Goal: Task Accomplishment & Management: Manage account settings

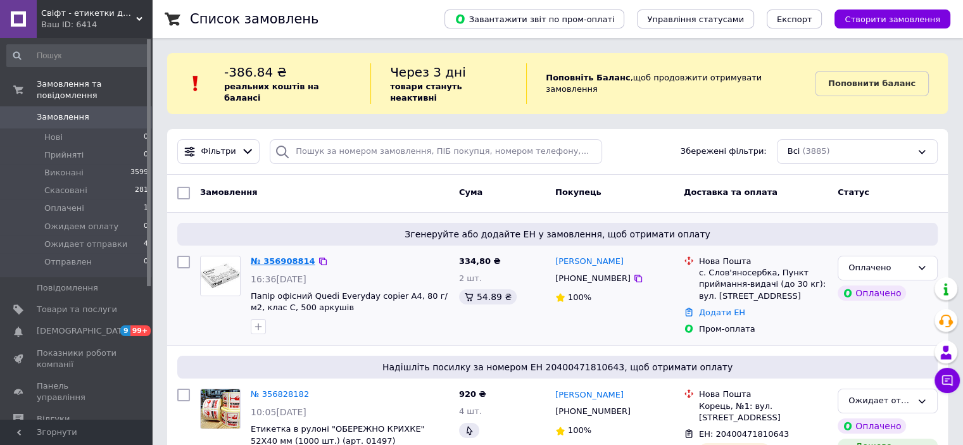
click at [284, 256] on link "№ 356908814" at bounding box center [283, 260] width 65 height 9
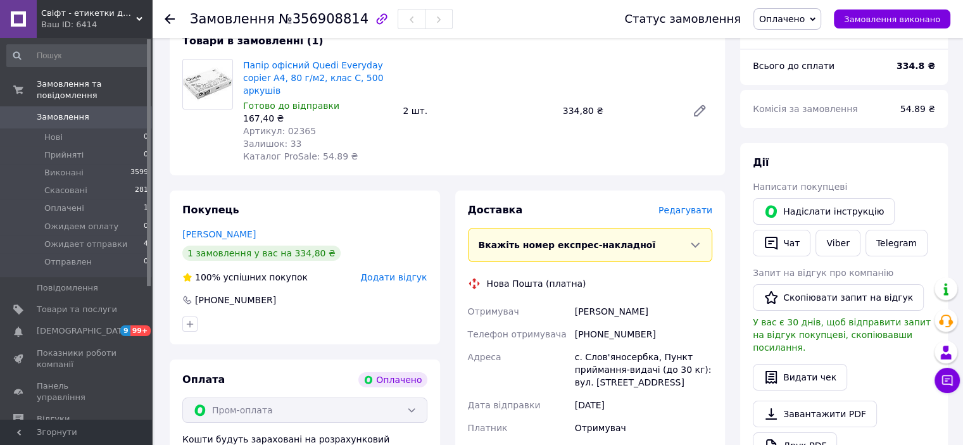
scroll to position [190, 0]
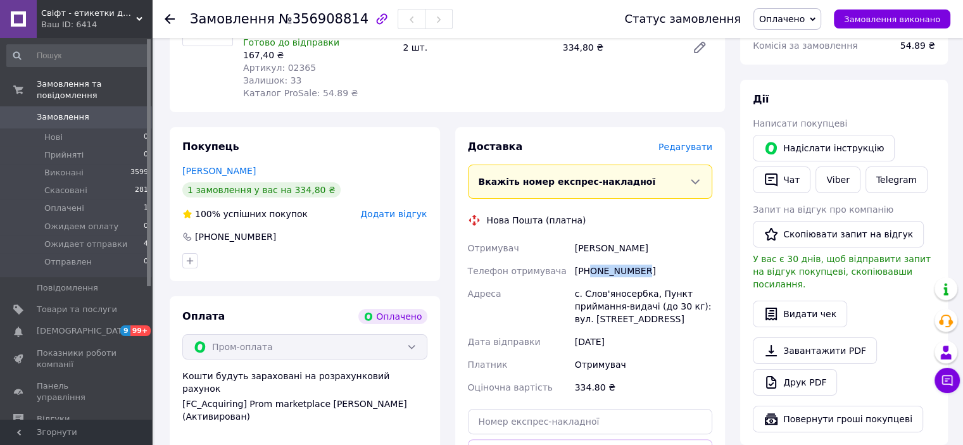
drag, startPoint x: 608, startPoint y: 262, endPoint x: 591, endPoint y: 262, distance: 17.1
click at [591, 262] on div "[PHONE_NUMBER]" at bounding box center [643, 271] width 142 height 23
copy div "0686978506"
drag, startPoint x: 631, startPoint y: 237, endPoint x: 576, endPoint y: 235, distance: 54.5
click at [576, 237] on div "Галянт Сергій" at bounding box center [643, 248] width 142 height 23
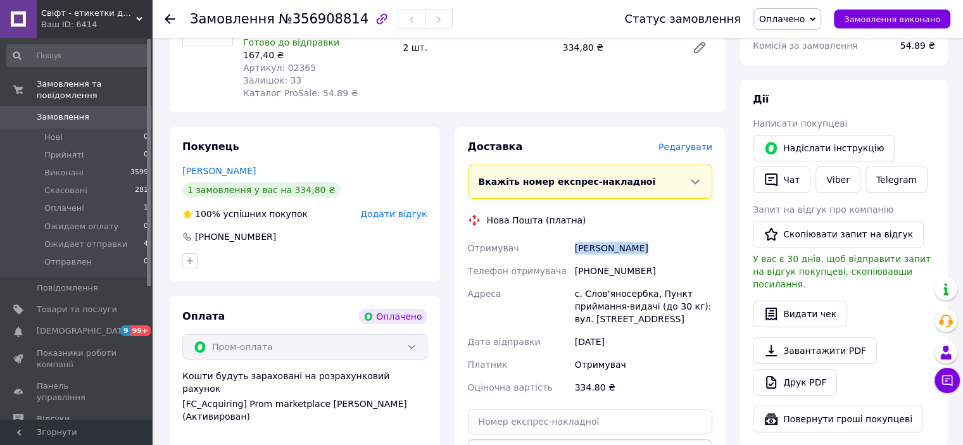
copy div "Галянт Сергій"
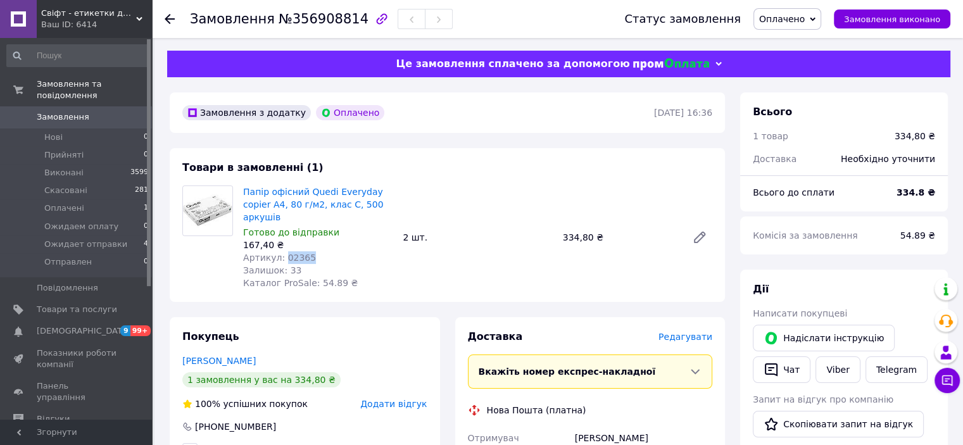
drag, startPoint x: 300, startPoint y: 245, endPoint x: 281, endPoint y: 245, distance: 19.0
click at [281, 251] on div "Артикул: 02365" at bounding box center [317, 257] width 149 height 13
copy span "02365"
drag, startPoint x: 282, startPoint y: 19, endPoint x: 344, endPoint y: 20, distance: 62.1
click at [344, 20] on span "№356908814" at bounding box center [324, 18] width 90 height 15
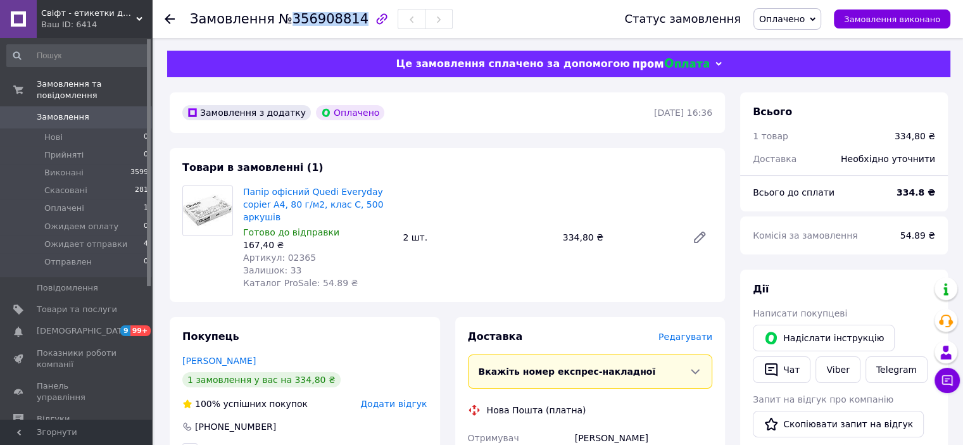
copy span "356908814"
click at [821, 15] on span "Оплачено" at bounding box center [788, 19] width 68 height 22
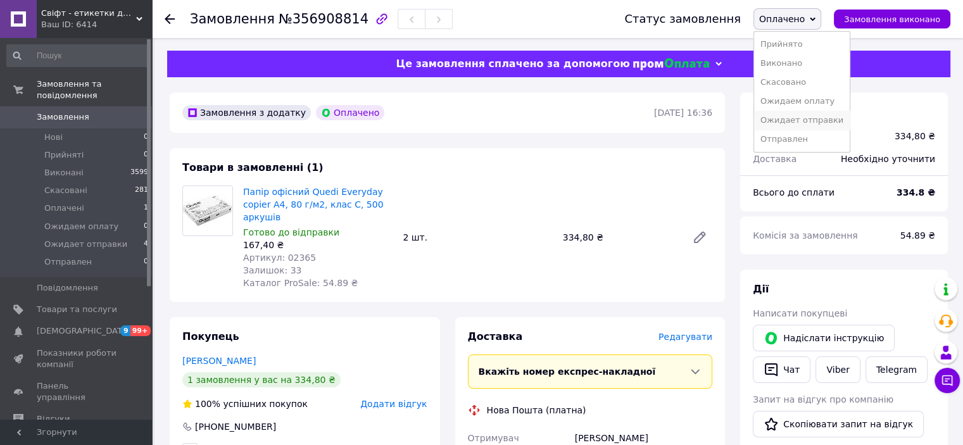
click at [823, 118] on li "Ожидает отправки" at bounding box center [802, 120] width 96 height 19
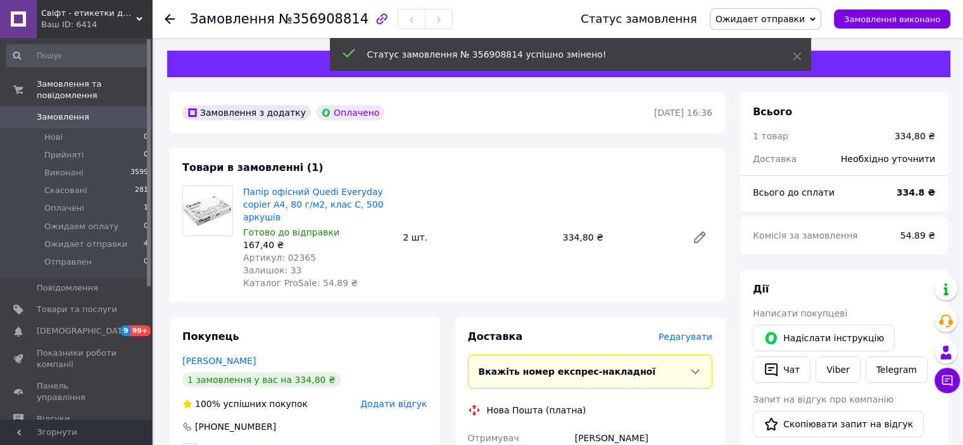
click at [170, 15] on icon at bounding box center [170, 19] width 10 height 10
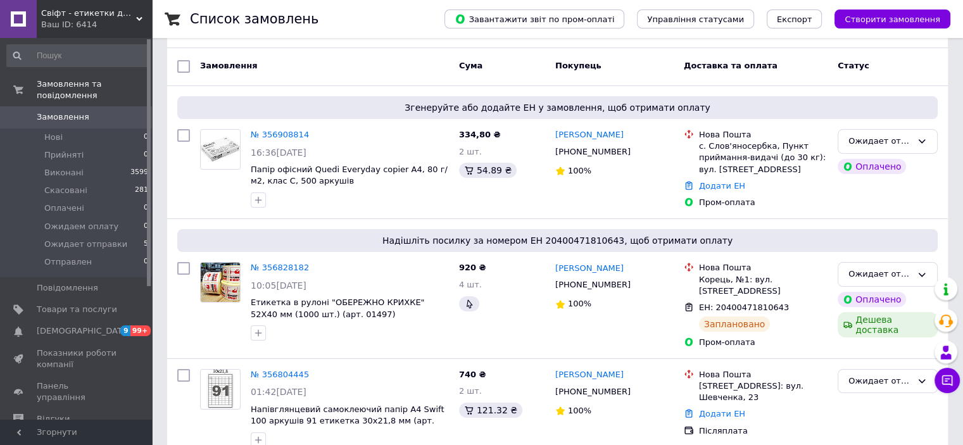
scroll to position [190, 0]
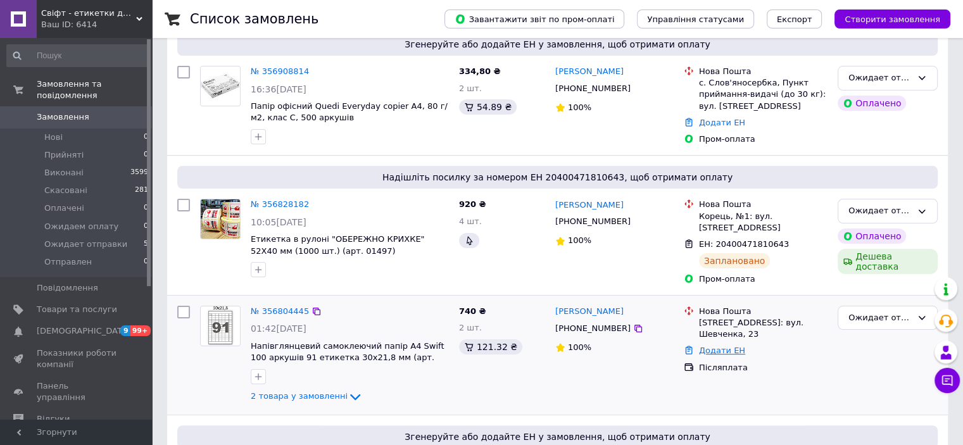
click at [726, 346] on link "Додати ЕН" at bounding box center [722, 350] width 46 height 9
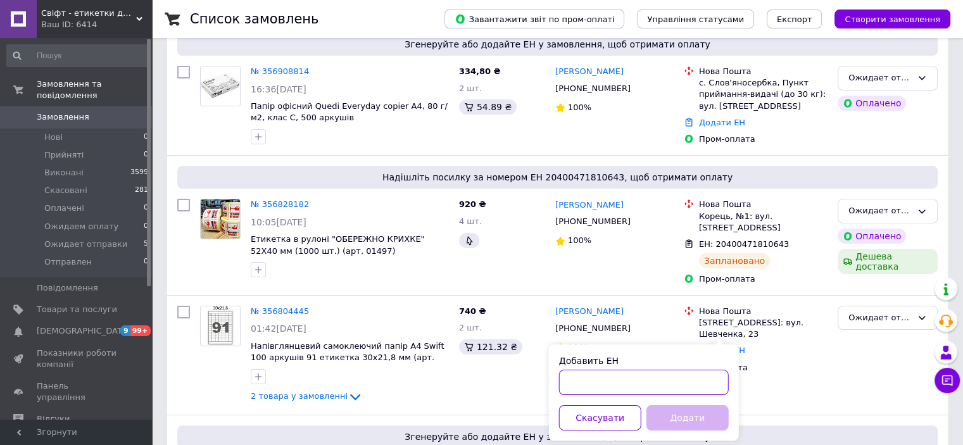
click at [624, 378] on input "Добавить ЕН" at bounding box center [644, 382] width 170 height 25
paste input "20400471810013"
type input "20400471810013"
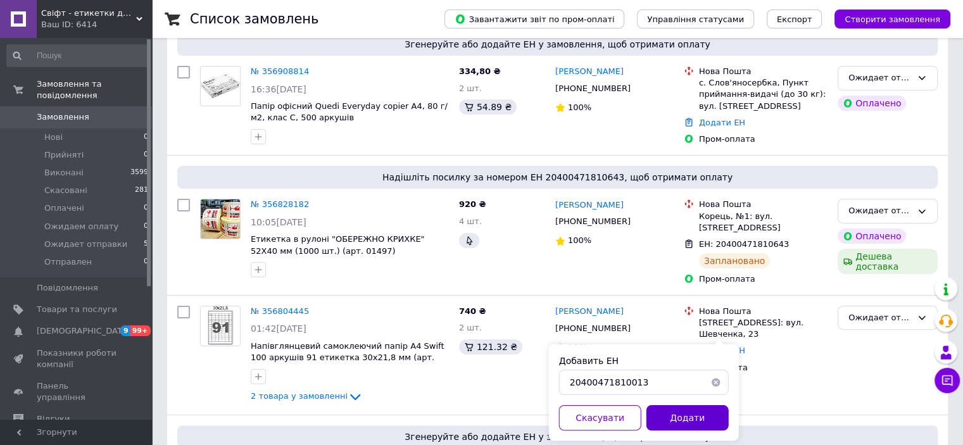
click at [709, 416] on button "Додати" at bounding box center [688, 417] width 82 height 25
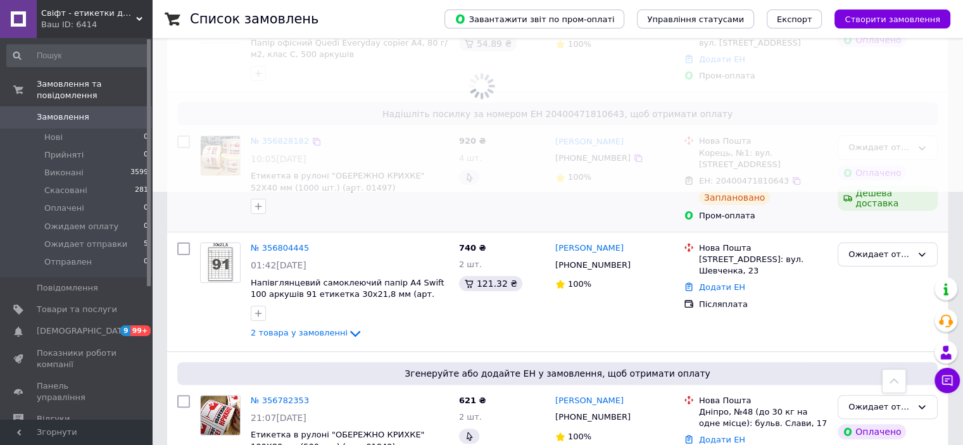
scroll to position [317, 0]
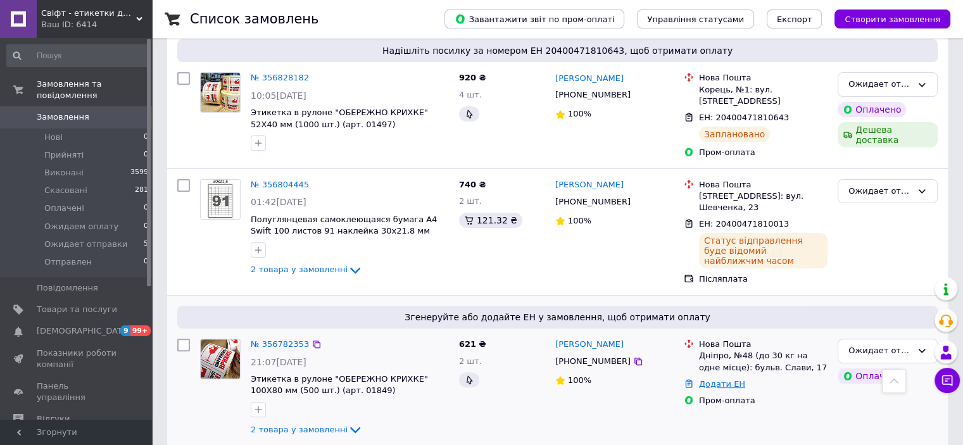
click at [724, 379] on link "Додати ЕН" at bounding box center [722, 383] width 46 height 9
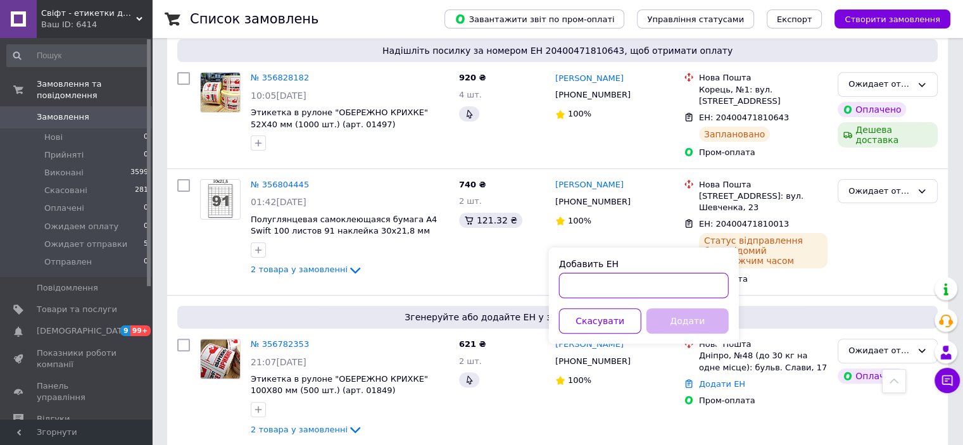
click at [614, 281] on input "Добавить ЕН" at bounding box center [644, 285] width 170 height 25
paste input "20400471809826"
type input "20400471809826"
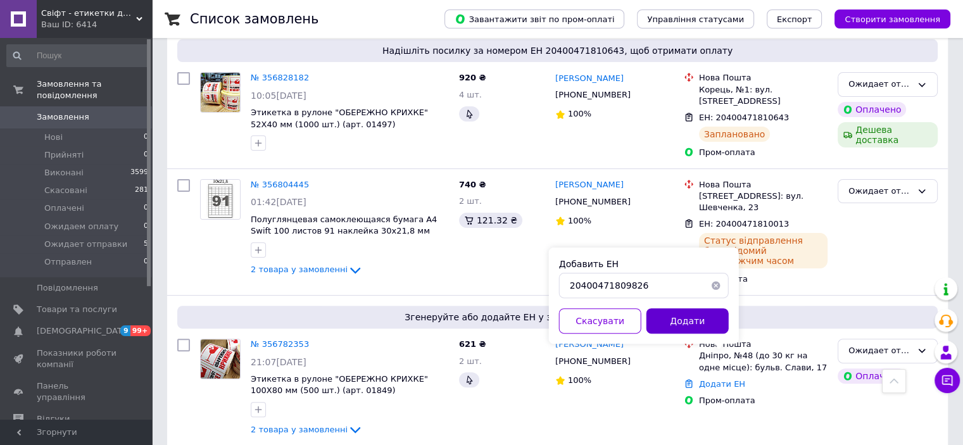
click at [670, 316] on button "Додати" at bounding box center [688, 320] width 82 height 25
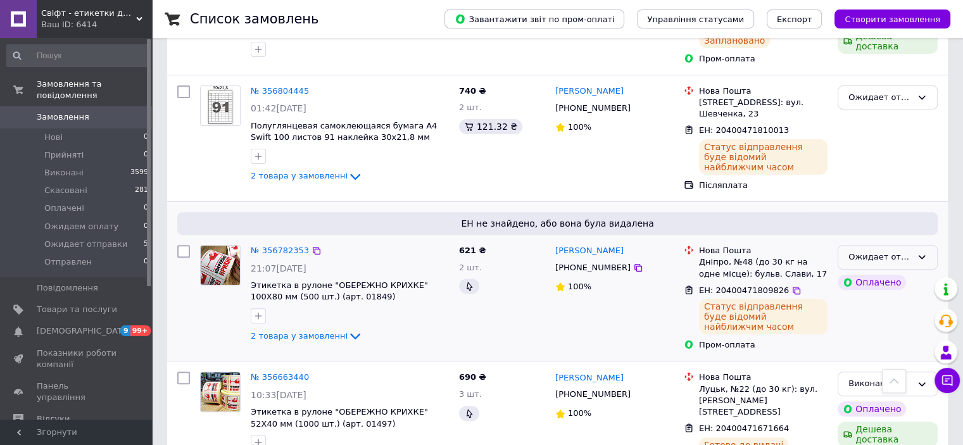
scroll to position [443, 0]
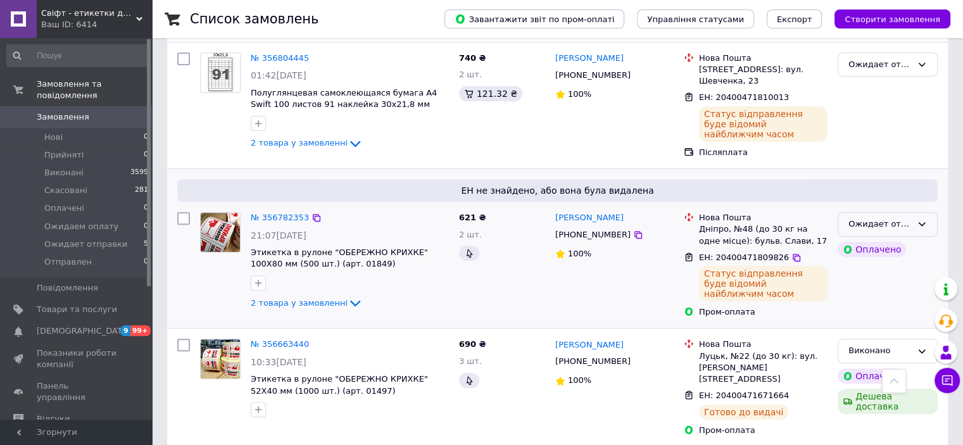
click at [923, 219] on icon at bounding box center [922, 224] width 10 height 10
click at [859, 262] on li "Виконано" at bounding box center [887, 273] width 99 height 23
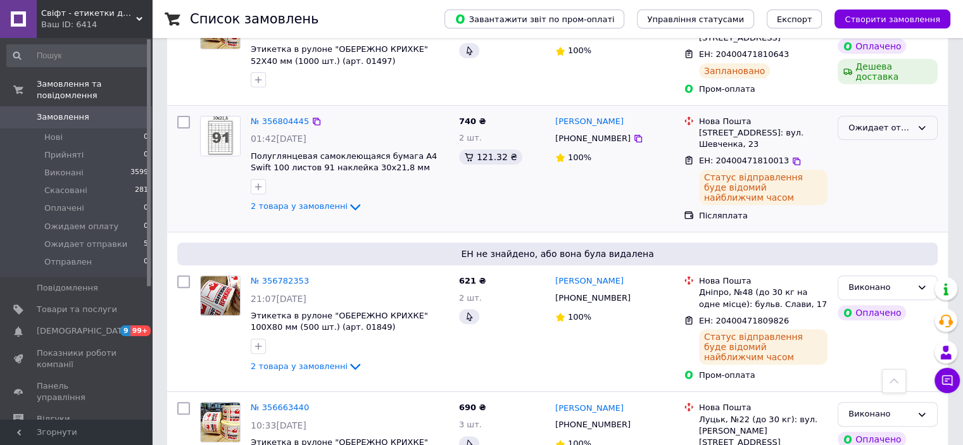
click at [899, 122] on div "Ожидает отправки" at bounding box center [880, 128] width 63 height 13
click at [866, 166] on li "Виконано" at bounding box center [887, 177] width 99 height 23
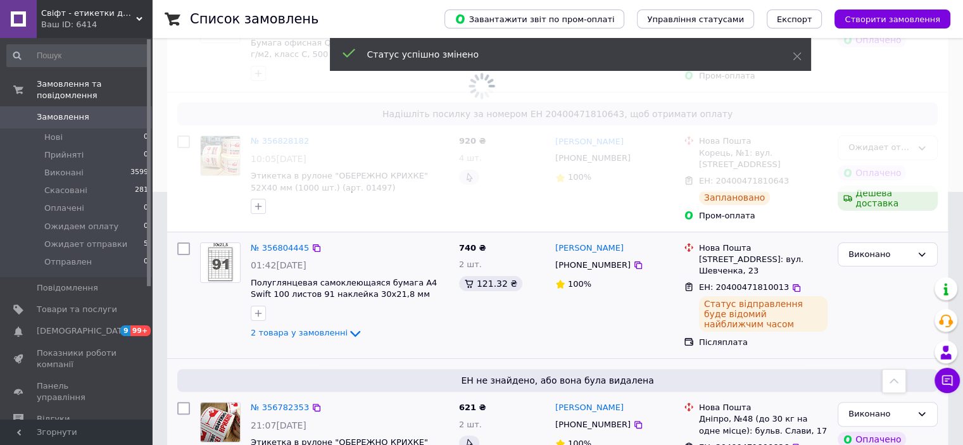
scroll to position [190, 0]
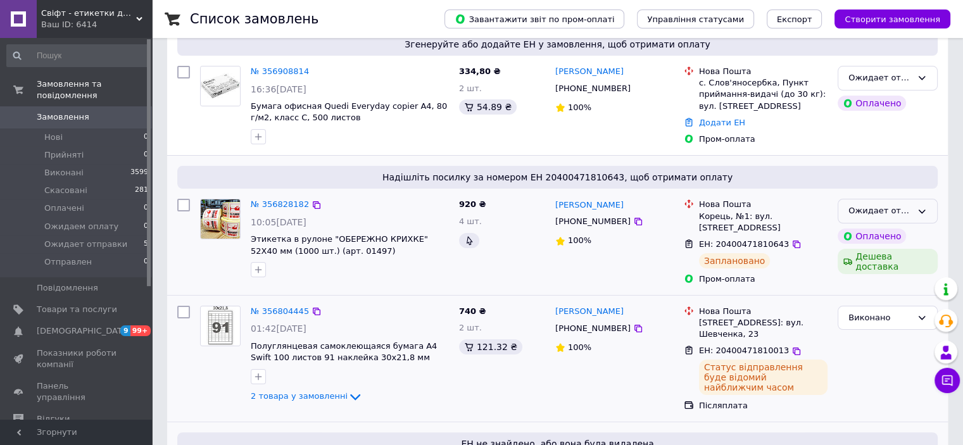
click at [914, 201] on div "Ожидает отправки" at bounding box center [888, 211] width 100 height 25
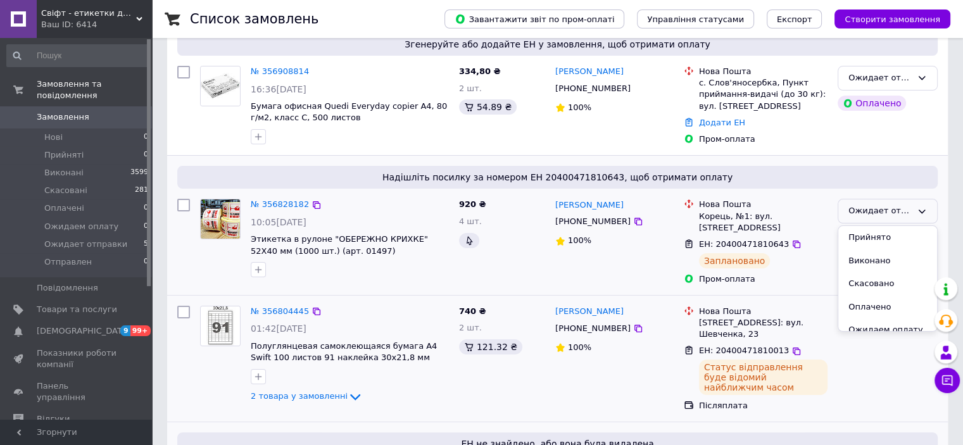
click at [868, 250] on li "Виконано" at bounding box center [887, 261] width 99 height 23
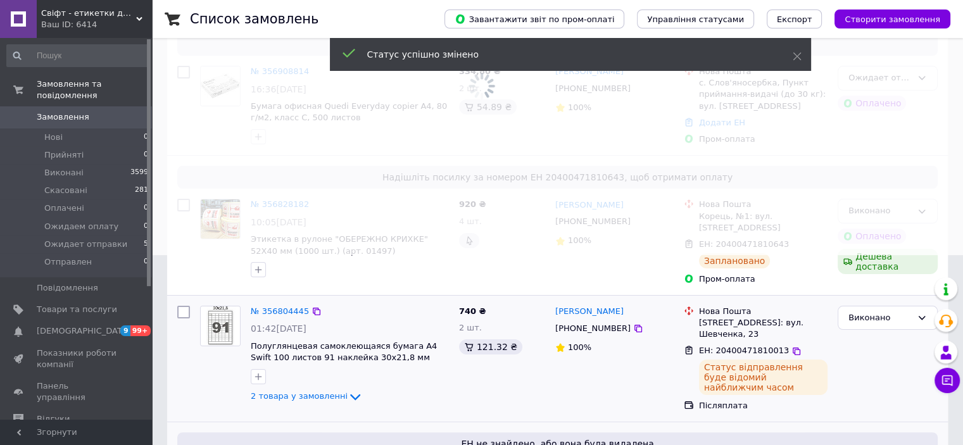
scroll to position [127, 0]
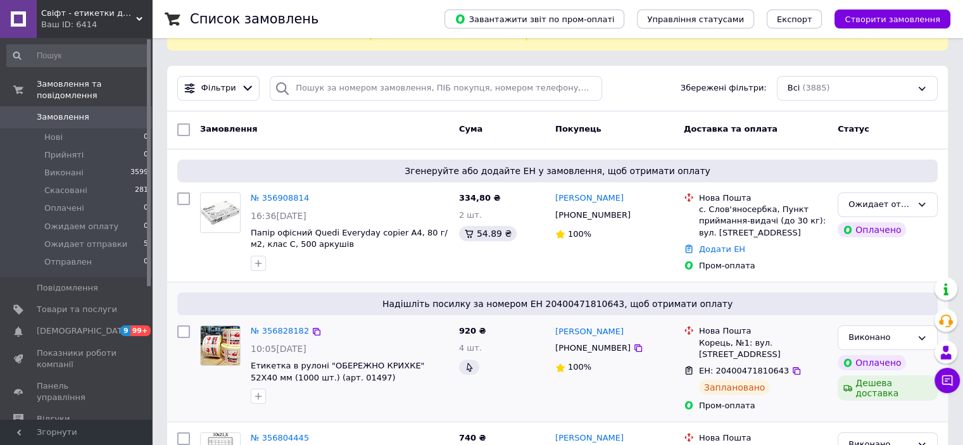
scroll to position [127, 0]
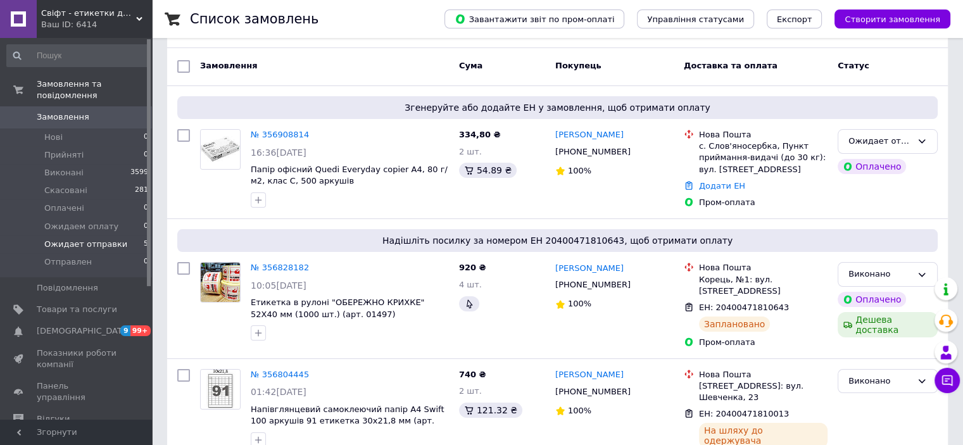
click at [96, 239] on span "Ожидает отправки" at bounding box center [85, 244] width 83 height 11
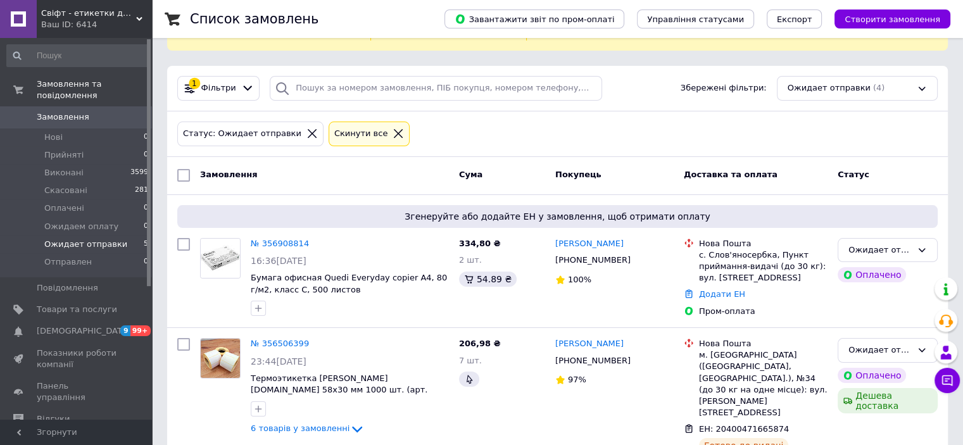
scroll to position [78, 0]
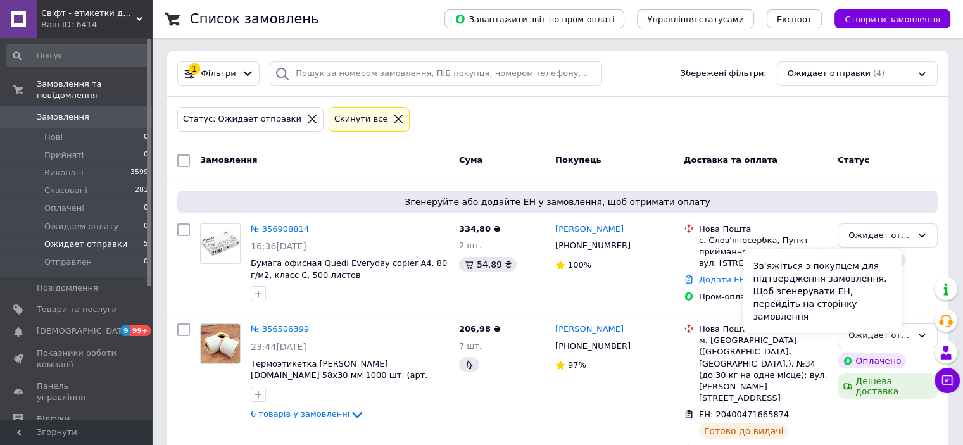
click at [883, 324] on div "Зв'яжіться з покупцем для підтвердження замовлення. Щоб згенерувати ЕН, перейді…" at bounding box center [822, 292] width 158 height 84
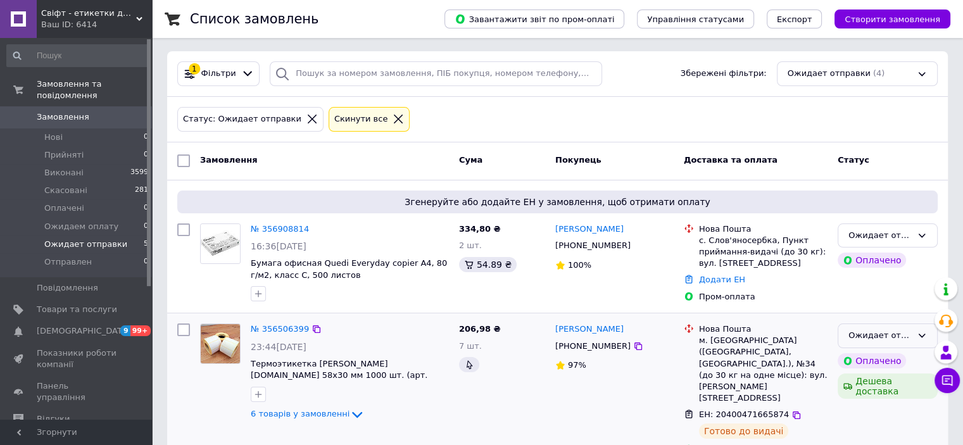
click at [907, 329] on div "Ожидает отправки" at bounding box center [880, 335] width 63 height 13
click at [873, 374] on li "Виконано" at bounding box center [887, 385] width 99 height 23
